Goal: Check status: Check status

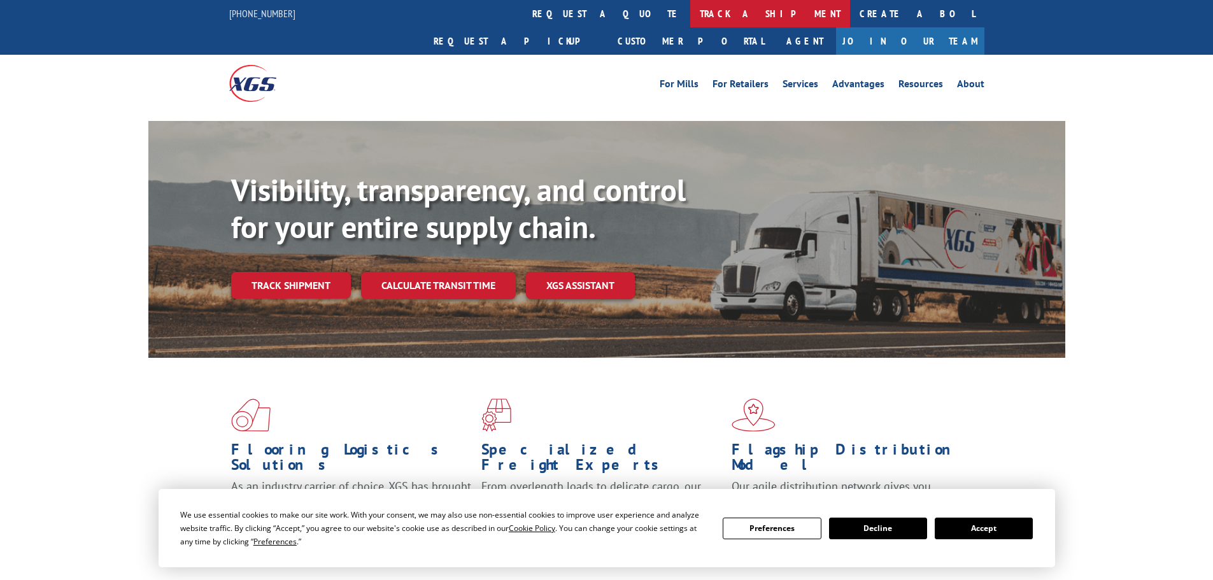
click at [690, 11] on link "track a shipment" at bounding box center [770, 13] width 160 height 27
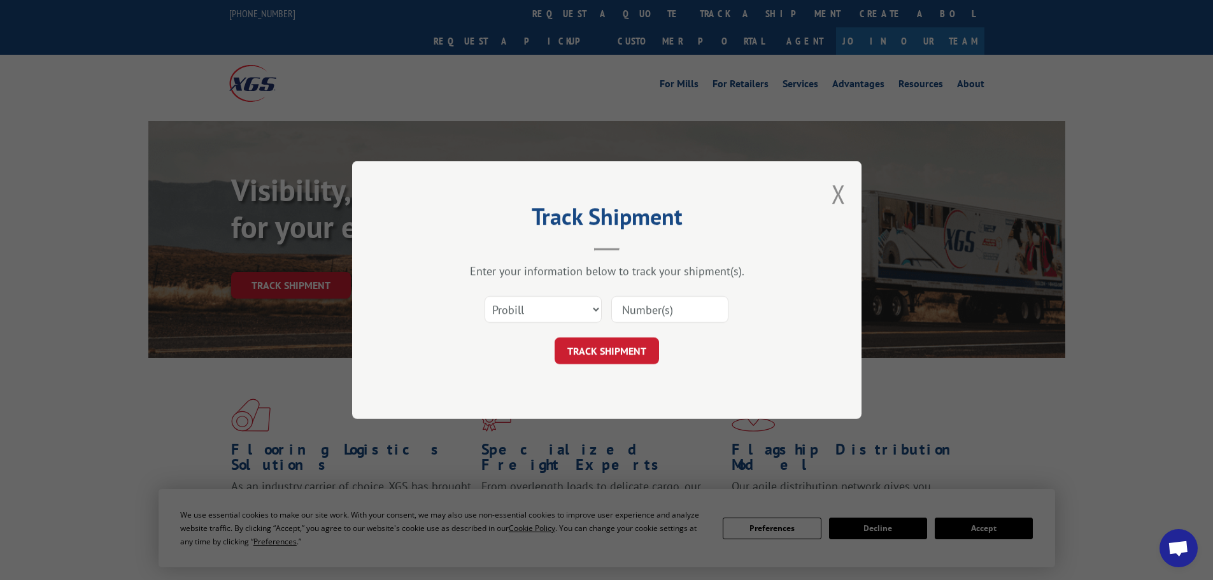
click at [639, 312] on input at bounding box center [669, 309] width 117 height 27
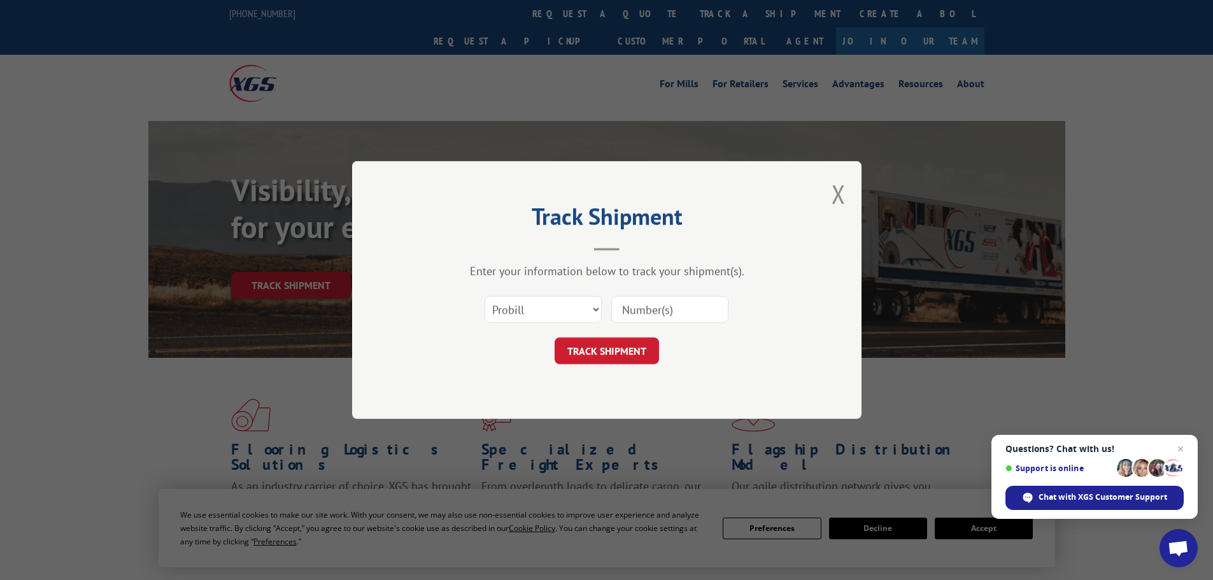
paste input "6887391"
type input "6887391"
click at [558, 306] on select "Select category... Probill BOL PO" at bounding box center [543, 309] width 117 height 27
select select "bol"
click at [485, 296] on select "Select category... Probill BOL PO" at bounding box center [543, 309] width 117 height 27
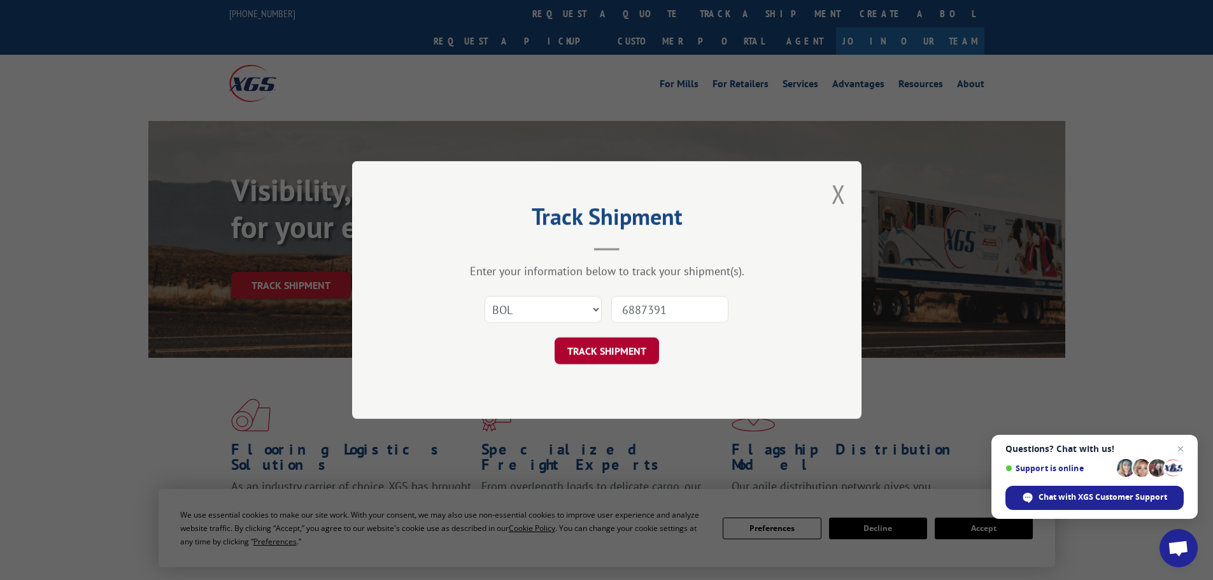
click at [637, 343] on button "TRACK SHIPMENT" at bounding box center [607, 350] width 104 height 27
